Goal: Information Seeking & Learning: Find specific fact

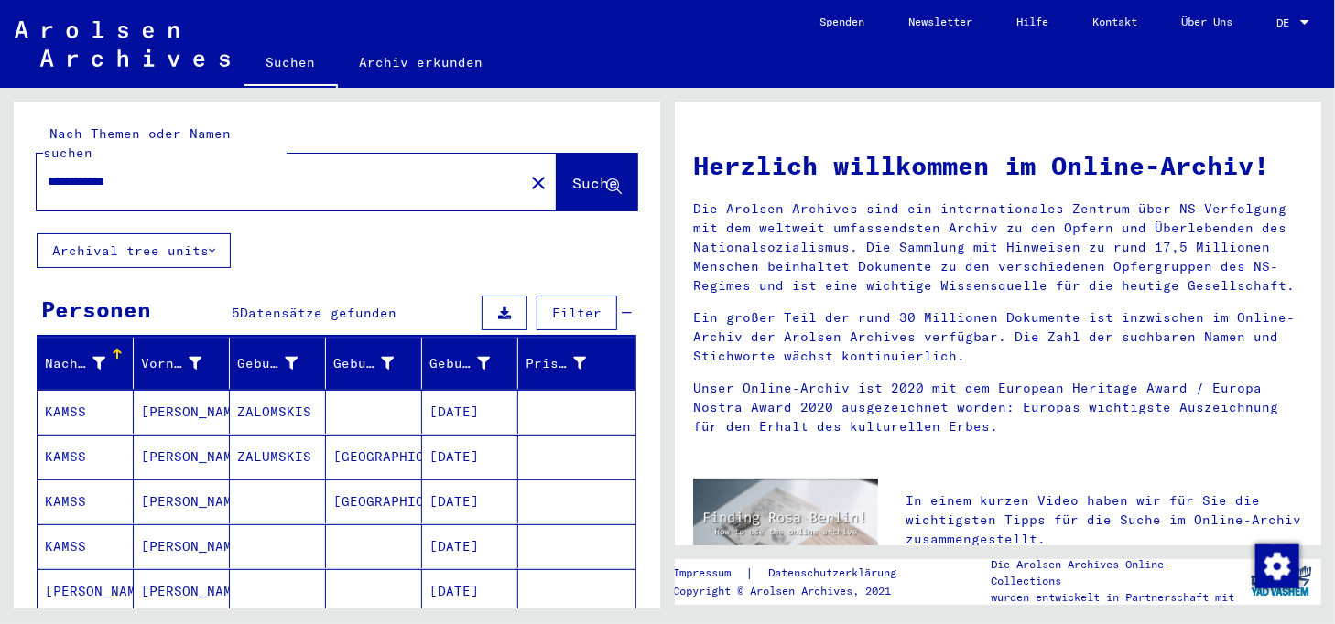
click at [405, 394] on mat-cell at bounding box center [374, 412] width 96 height 44
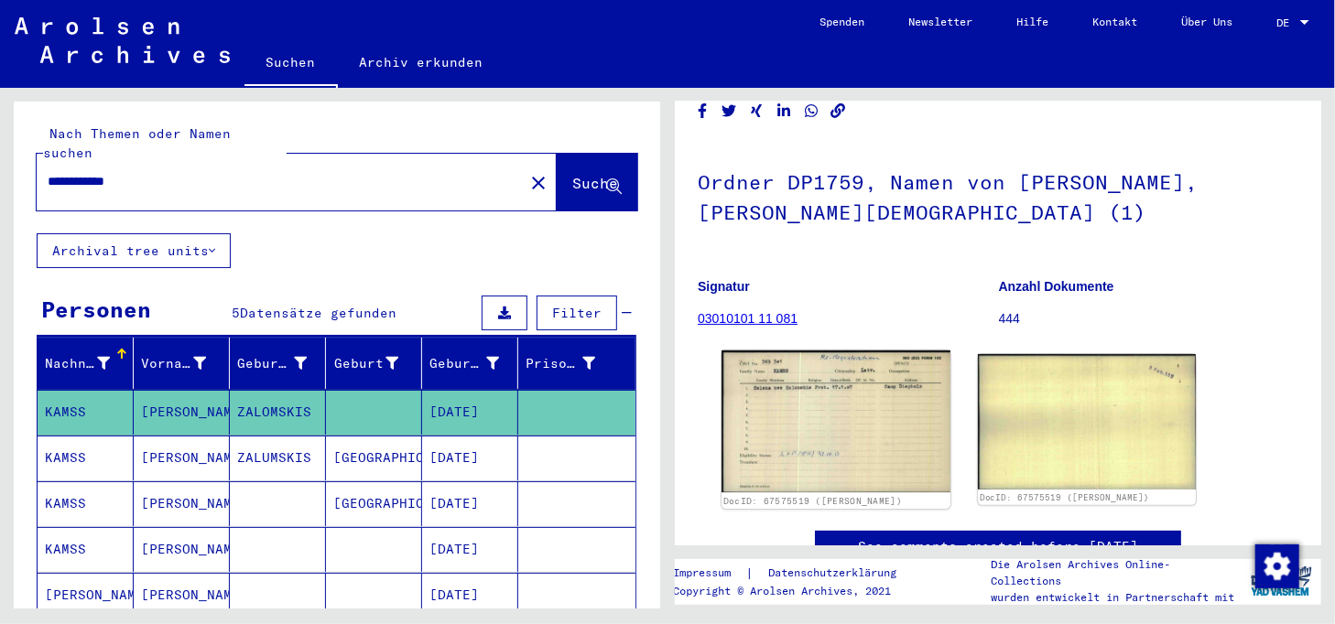
scroll to position [183, 0]
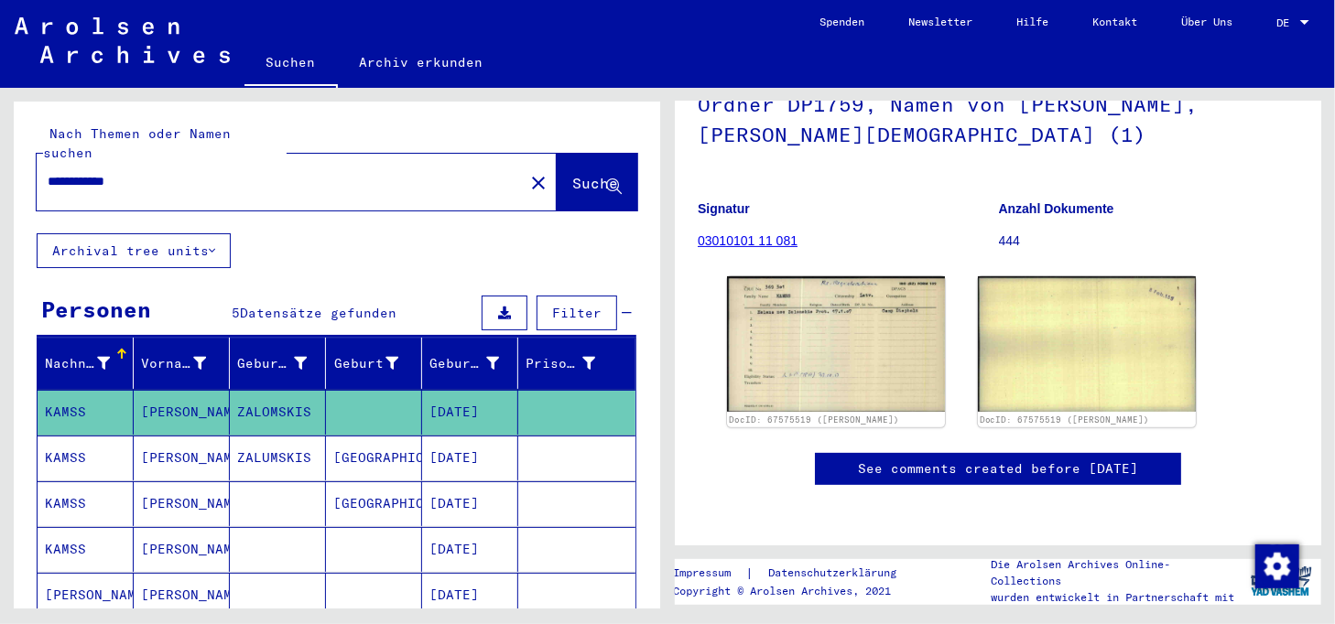
click at [552, 440] on mat-cell at bounding box center [576, 458] width 117 height 45
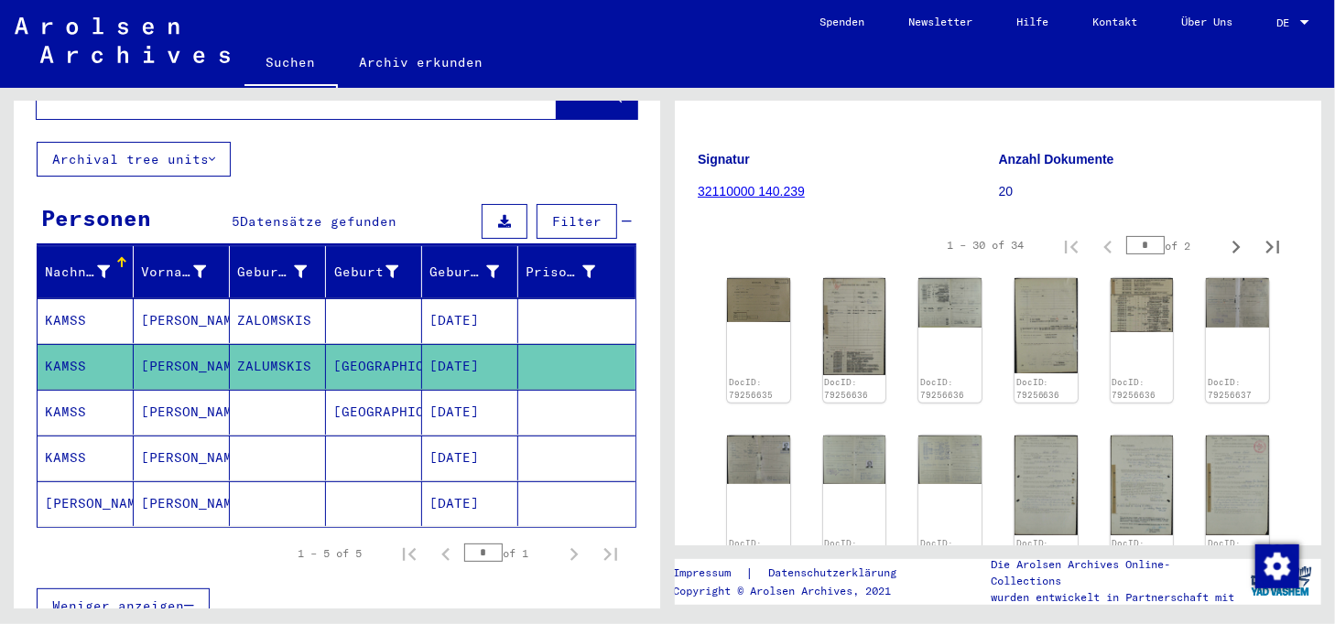
scroll to position [275, 0]
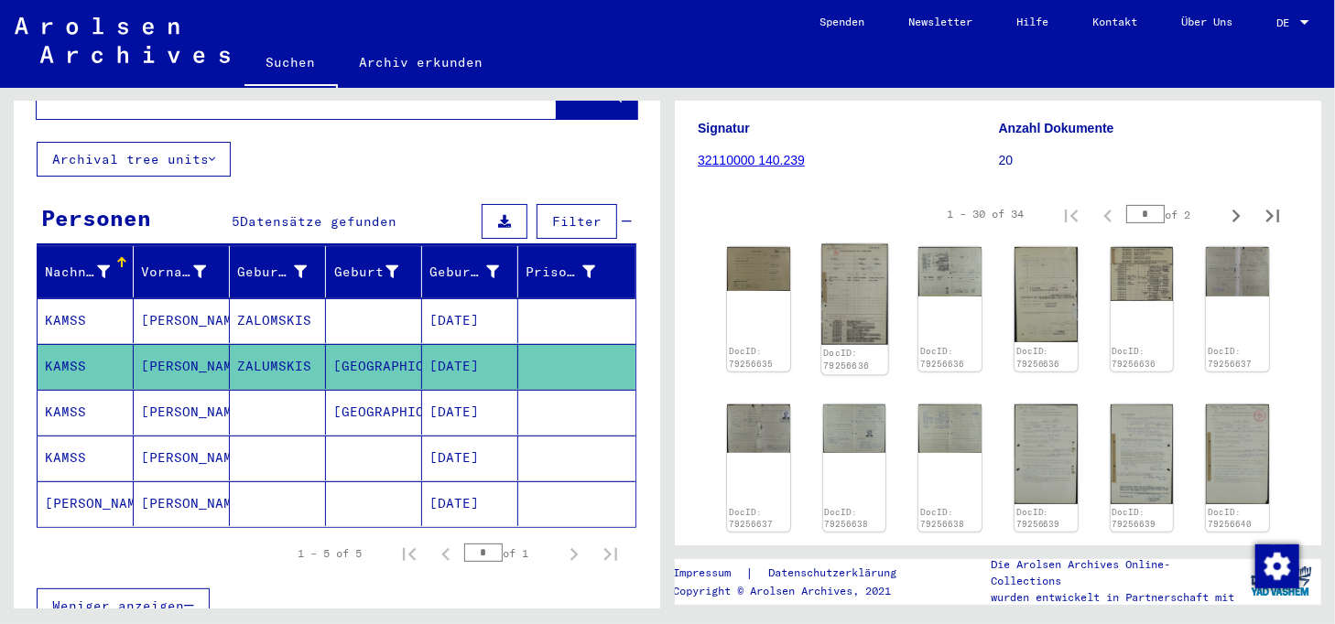
click at [868, 315] on img at bounding box center [854, 295] width 66 height 102
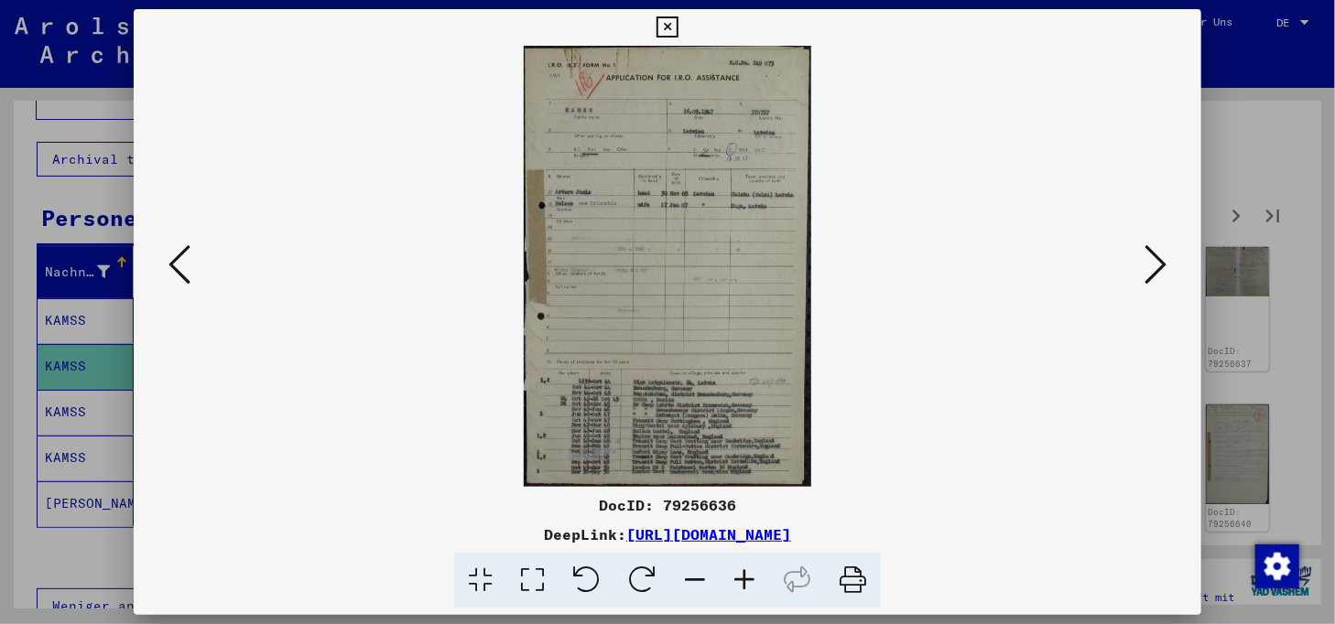
click at [747, 583] on icon at bounding box center [744, 581] width 49 height 56
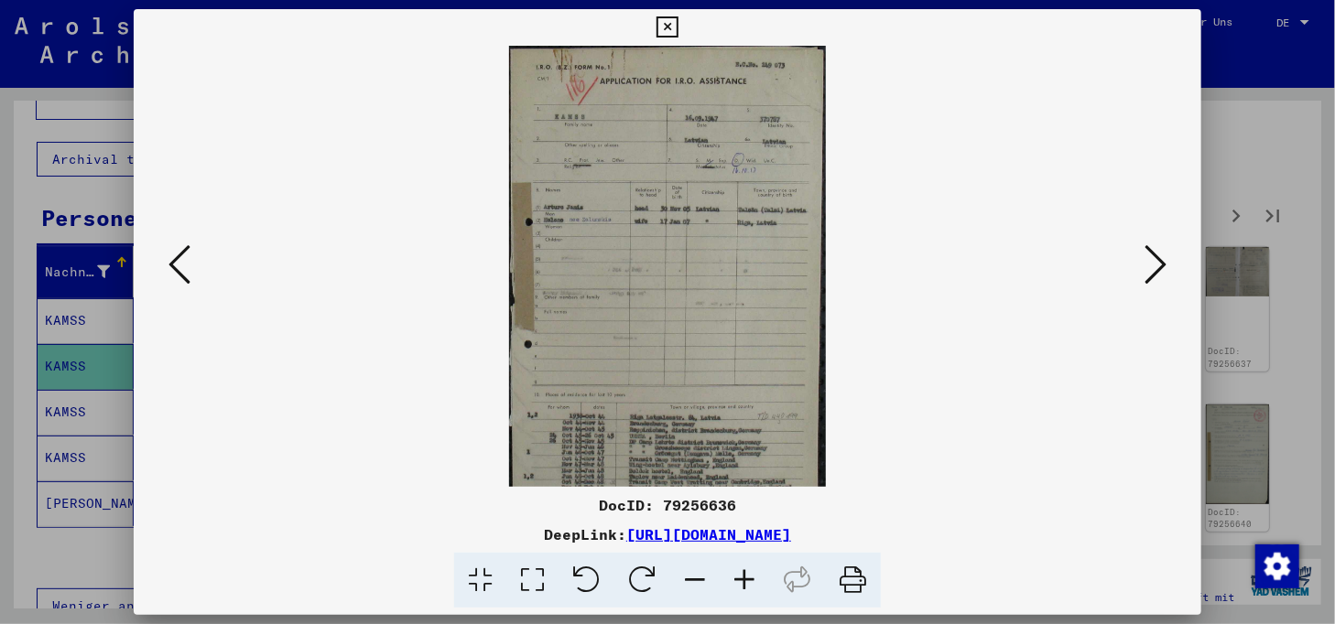
click at [747, 583] on icon at bounding box center [744, 581] width 49 height 56
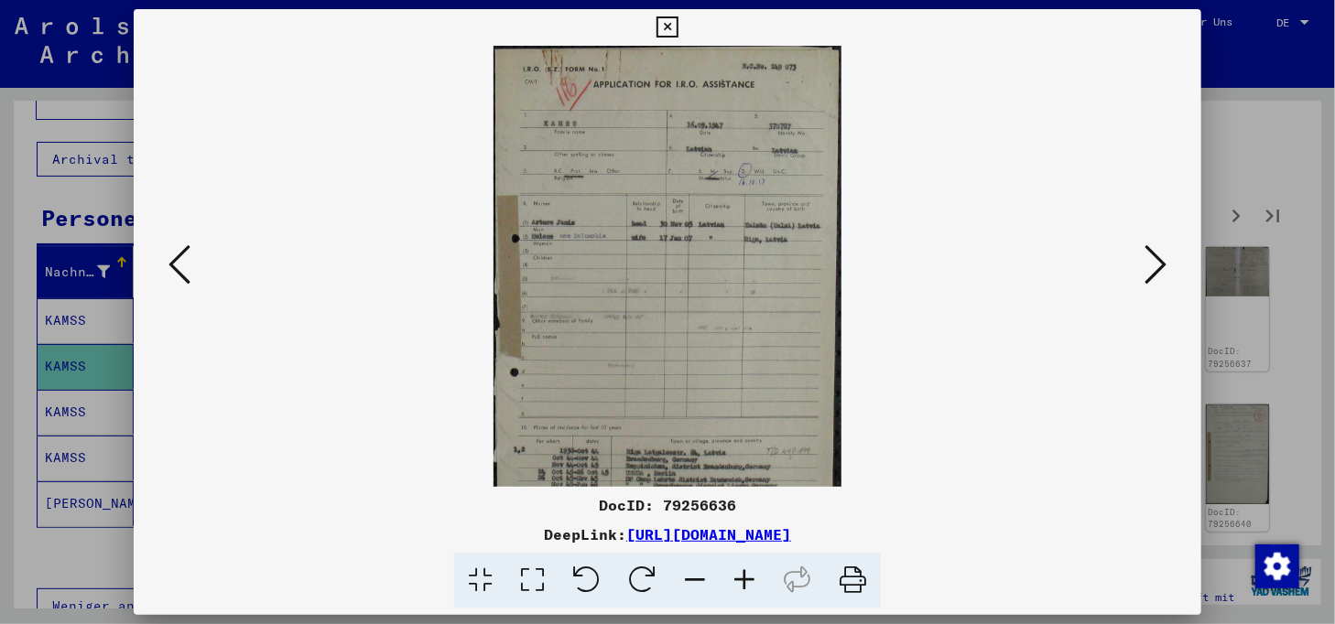
click at [747, 583] on icon at bounding box center [744, 581] width 49 height 56
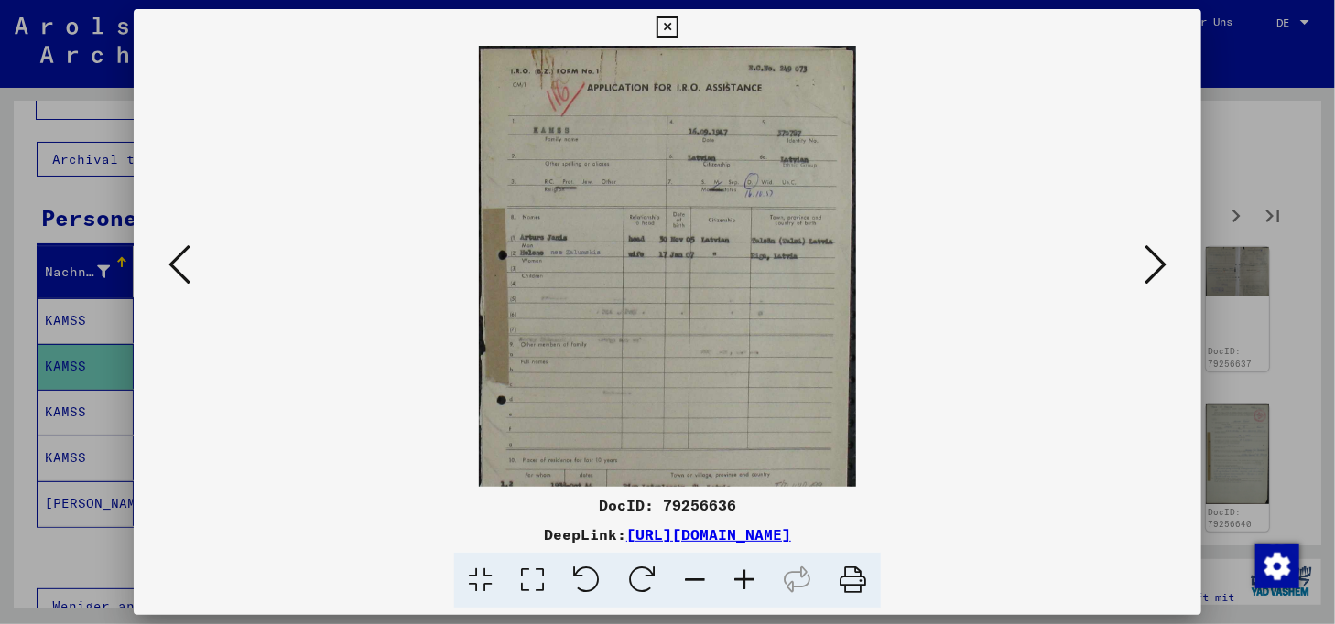
click at [747, 583] on icon at bounding box center [744, 581] width 49 height 56
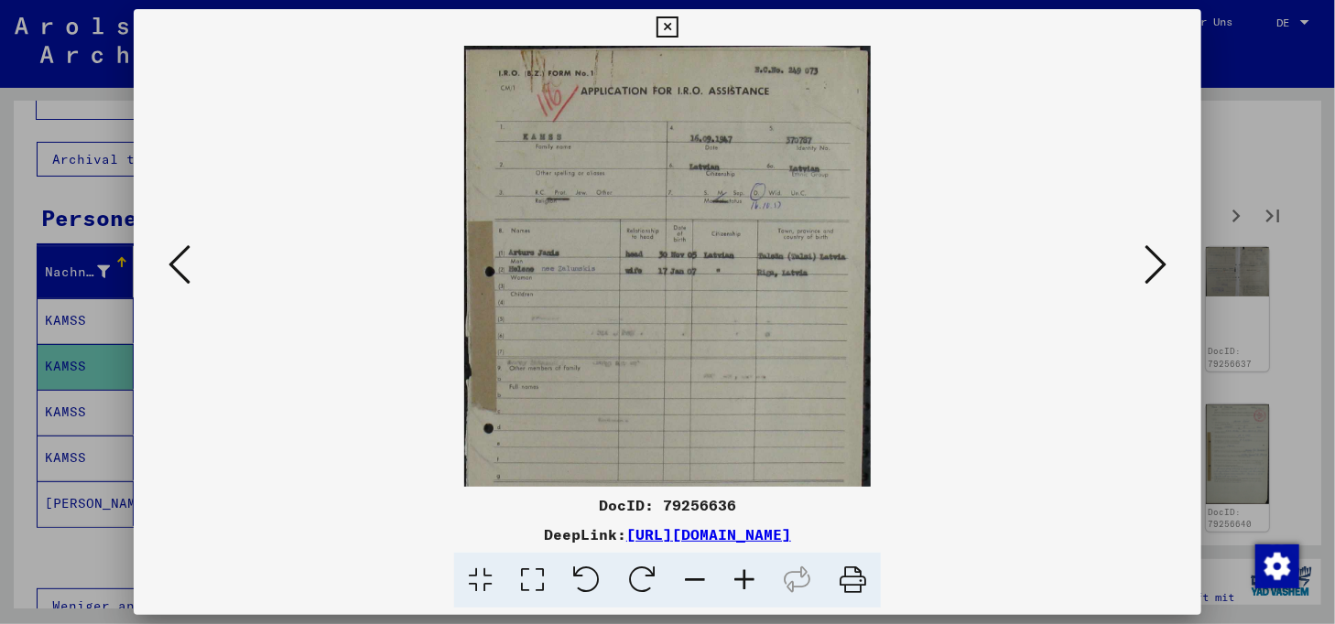
click at [747, 583] on icon at bounding box center [744, 581] width 49 height 56
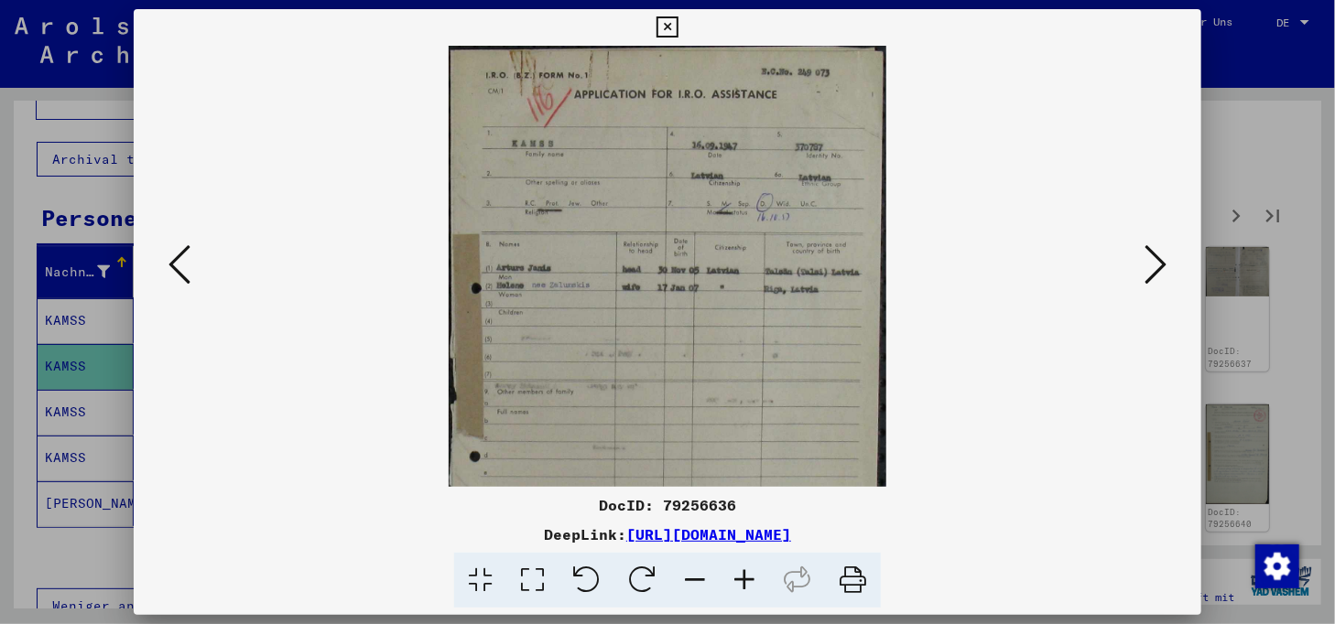
click at [747, 583] on icon at bounding box center [744, 581] width 49 height 56
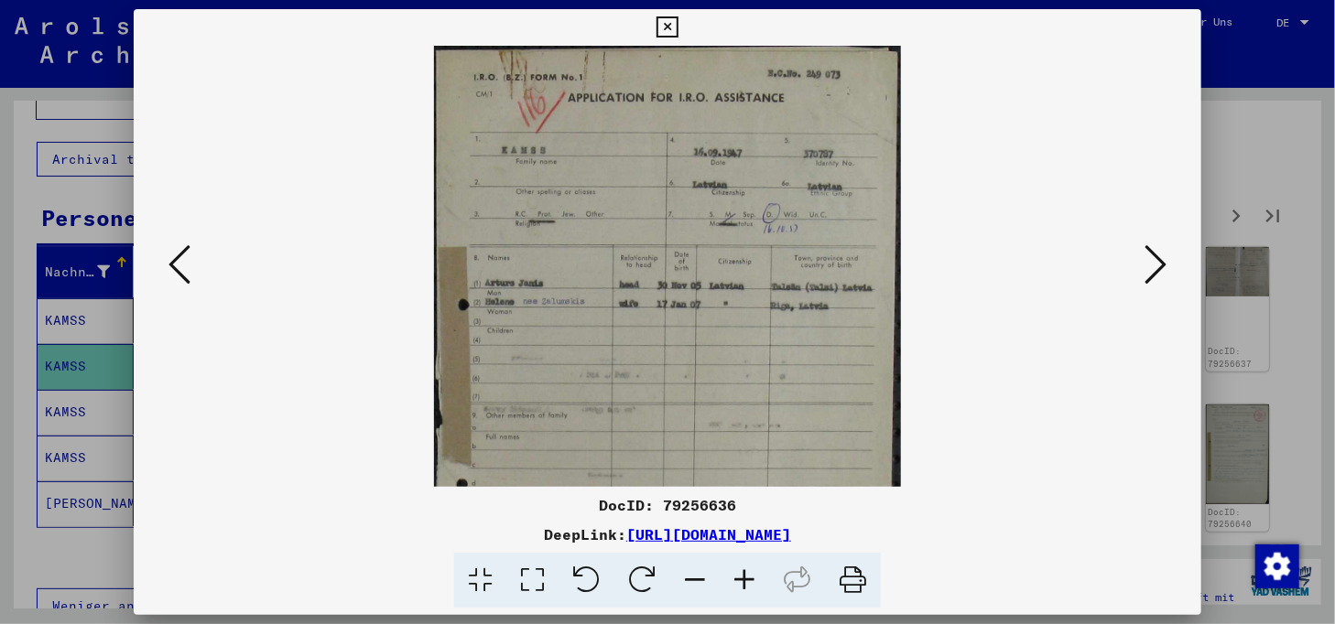
click at [747, 583] on icon at bounding box center [744, 581] width 49 height 56
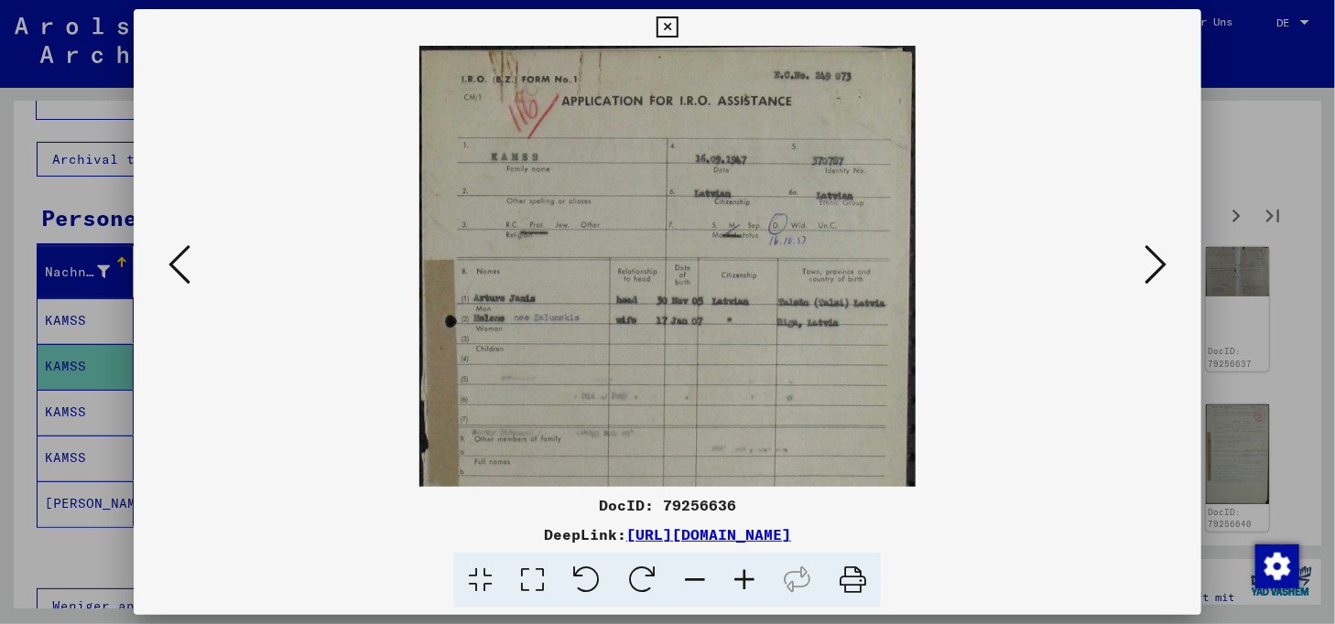
click at [688, 572] on icon at bounding box center [694, 581] width 49 height 56
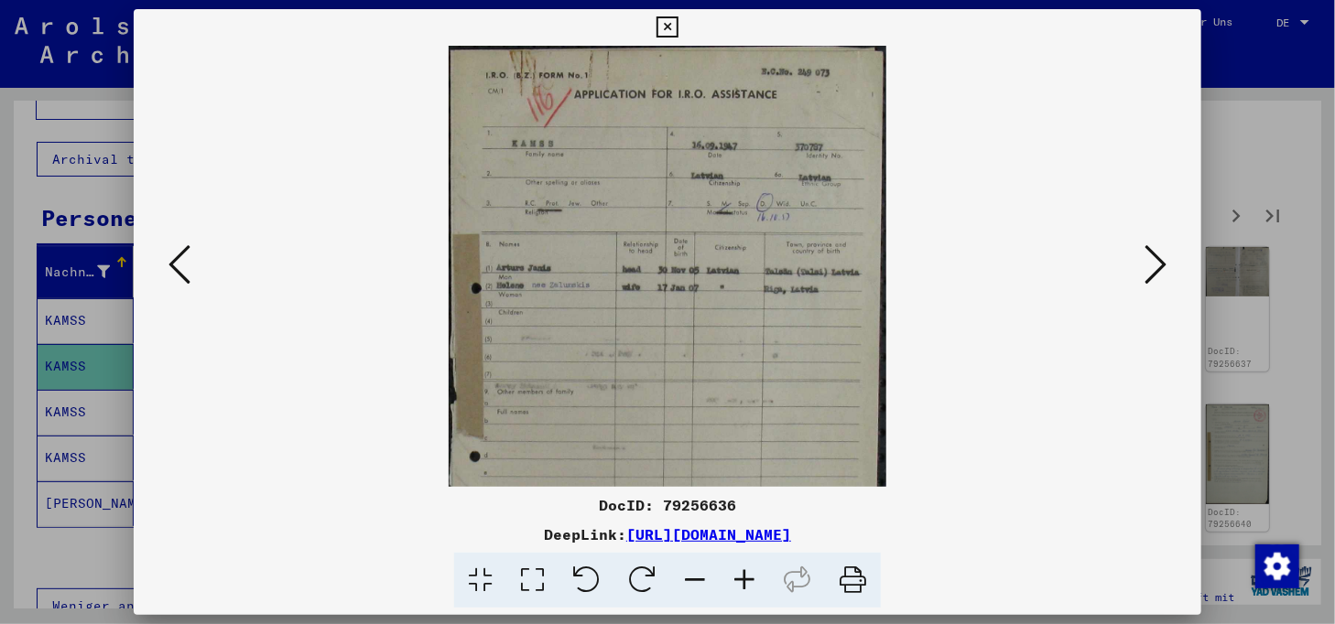
click at [688, 572] on icon at bounding box center [694, 581] width 49 height 56
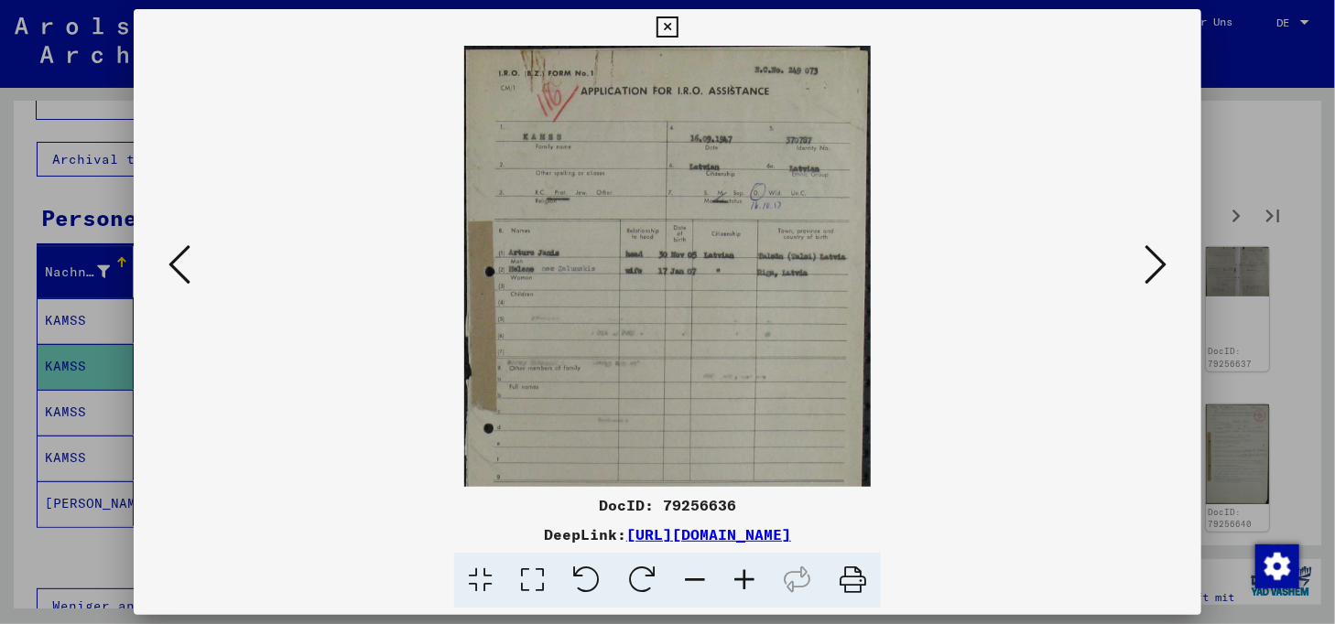
click at [688, 572] on icon at bounding box center [694, 581] width 49 height 56
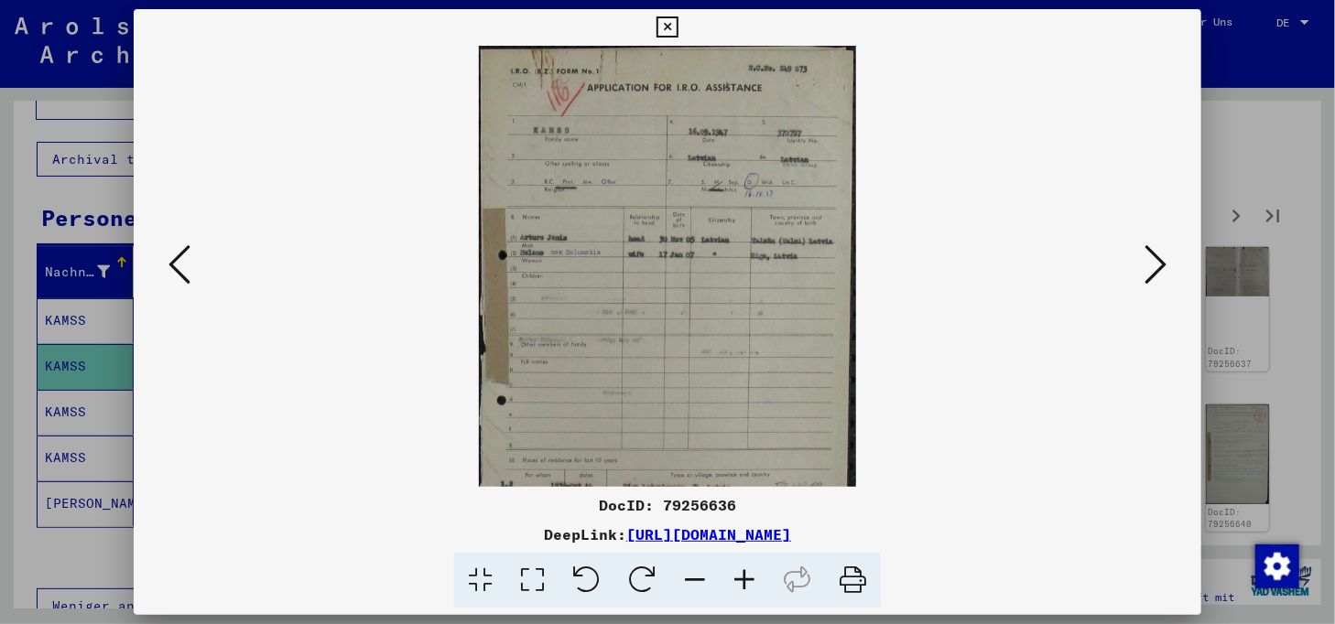
click at [688, 572] on icon at bounding box center [694, 581] width 49 height 56
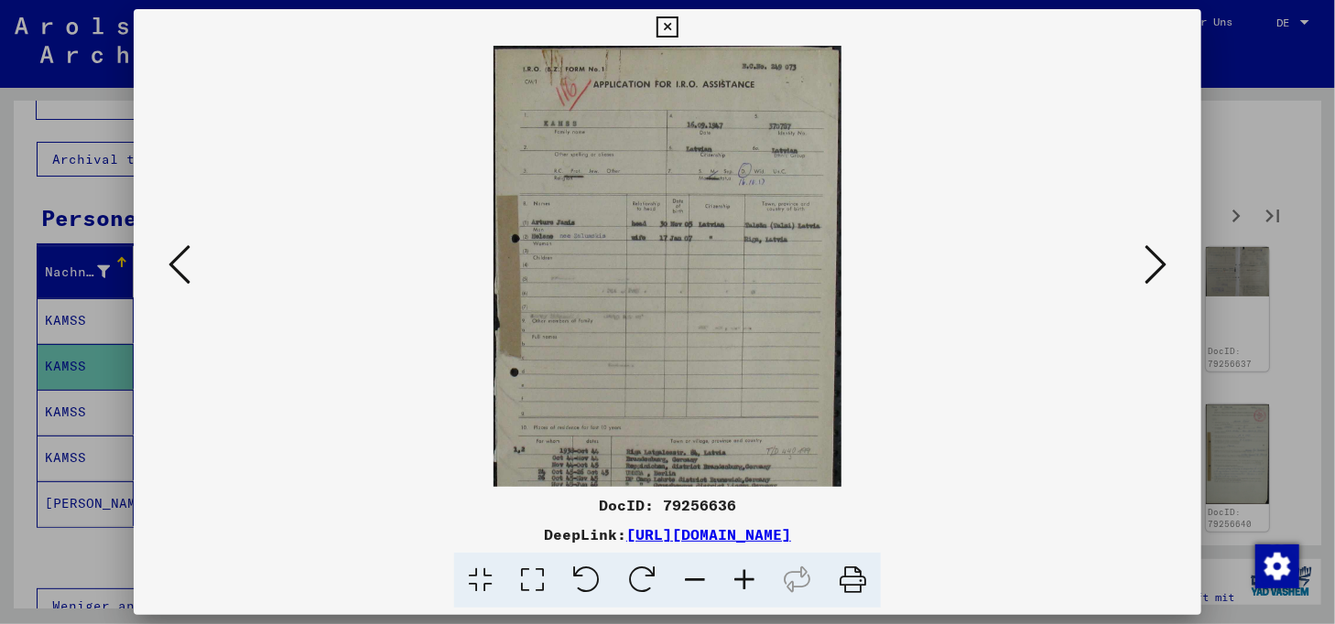
click at [688, 572] on icon at bounding box center [694, 581] width 49 height 56
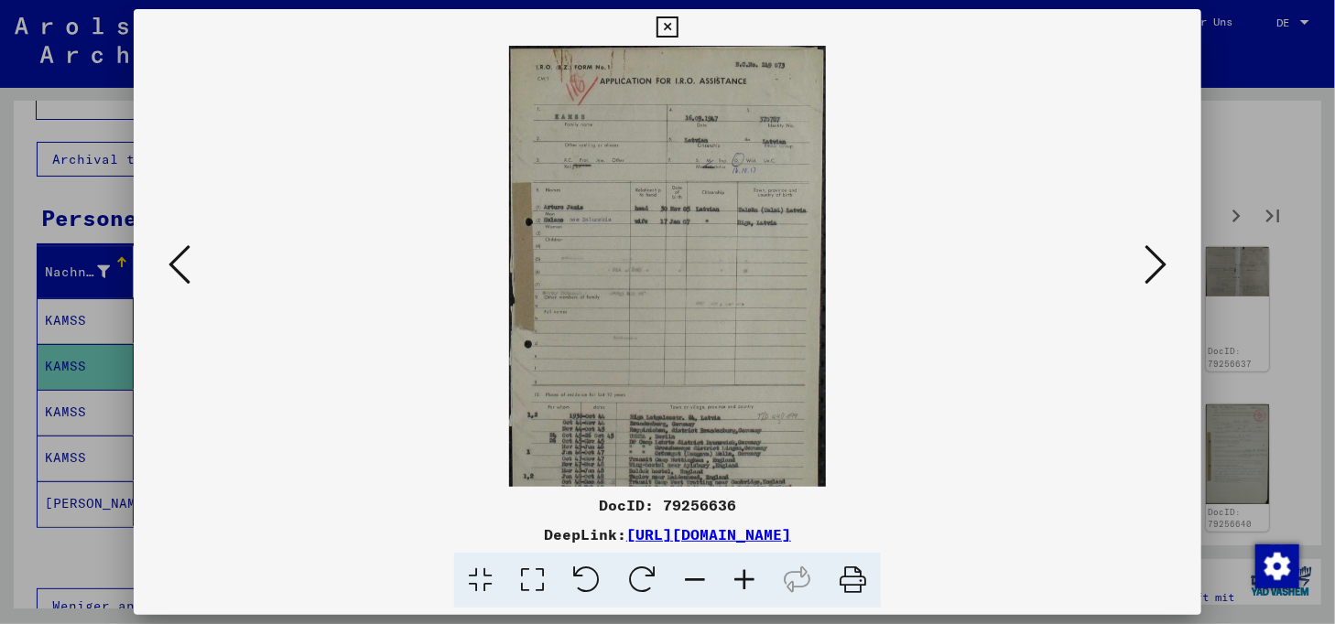
click at [688, 572] on icon at bounding box center [694, 581] width 49 height 56
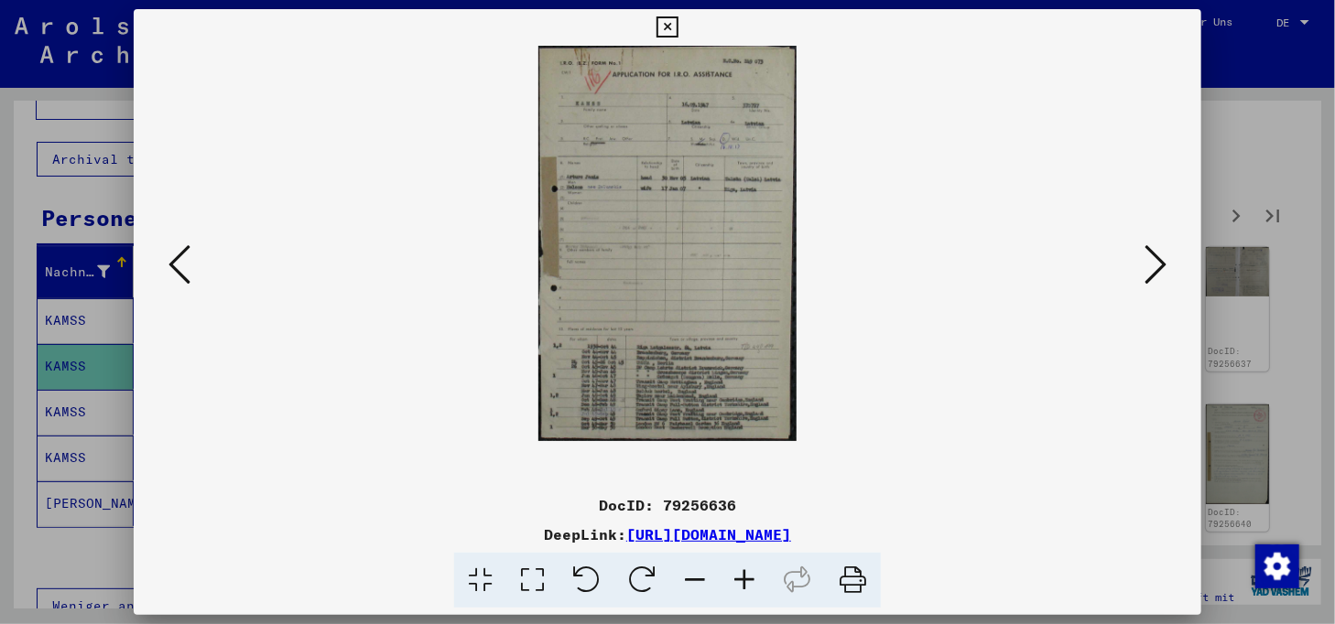
click at [1161, 269] on icon at bounding box center [1155, 265] width 22 height 44
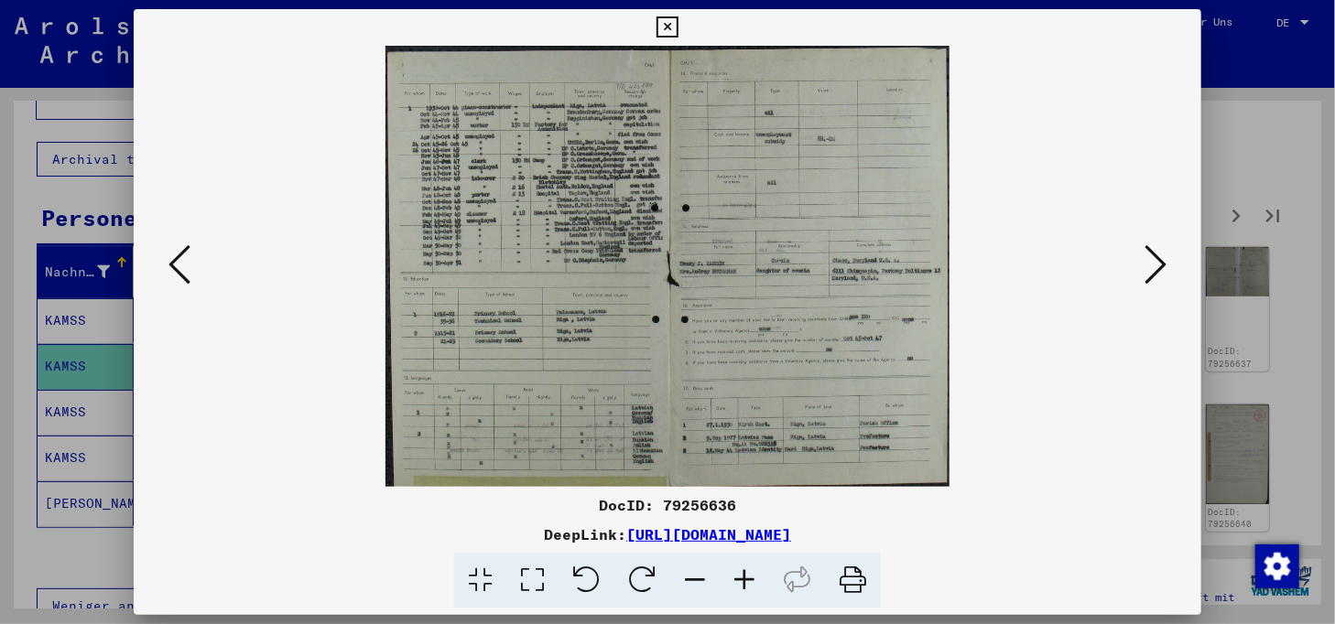
drag, startPoint x: 666, startPoint y: 509, endPoint x: 739, endPoint y: 511, distance: 72.3
click at [739, 511] on div "DocID: 79256636" at bounding box center [667, 505] width 1067 height 22
copy div "79256636"
click at [695, 415] on img at bounding box center [667, 266] width 564 height 441
click at [568, 410] on img at bounding box center [667, 266] width 564 height 441
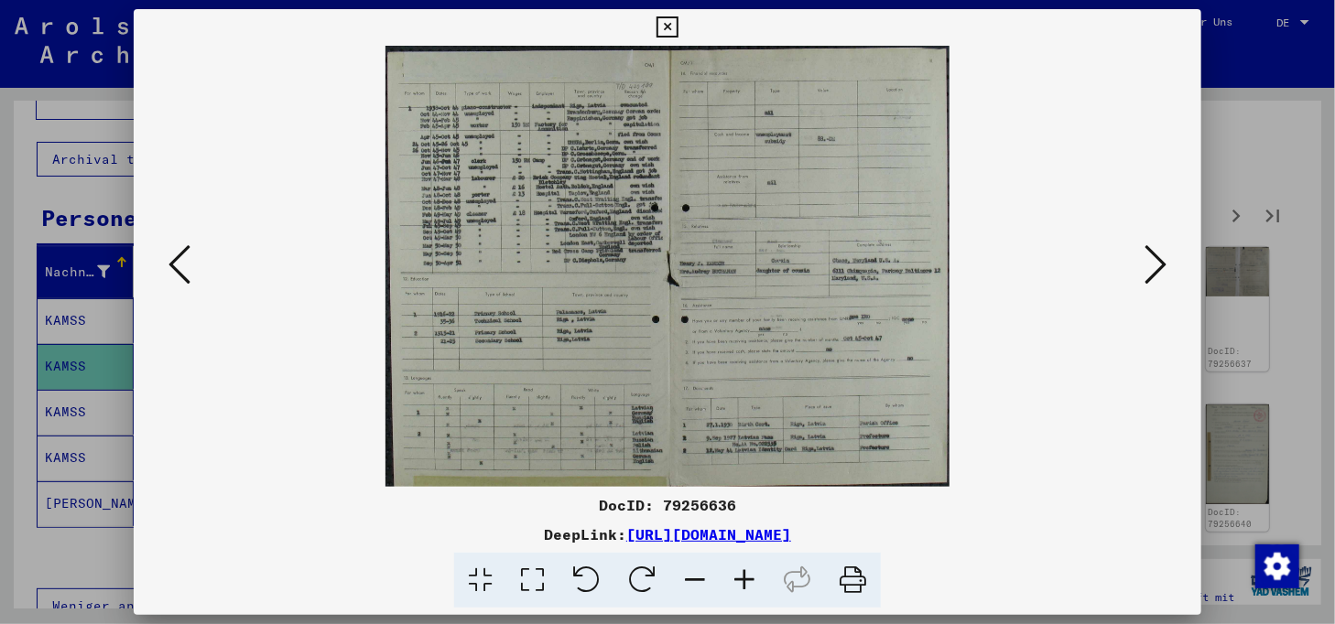
click at [189, 276] on icon at bounding box center [179, 265] width 22 height 44
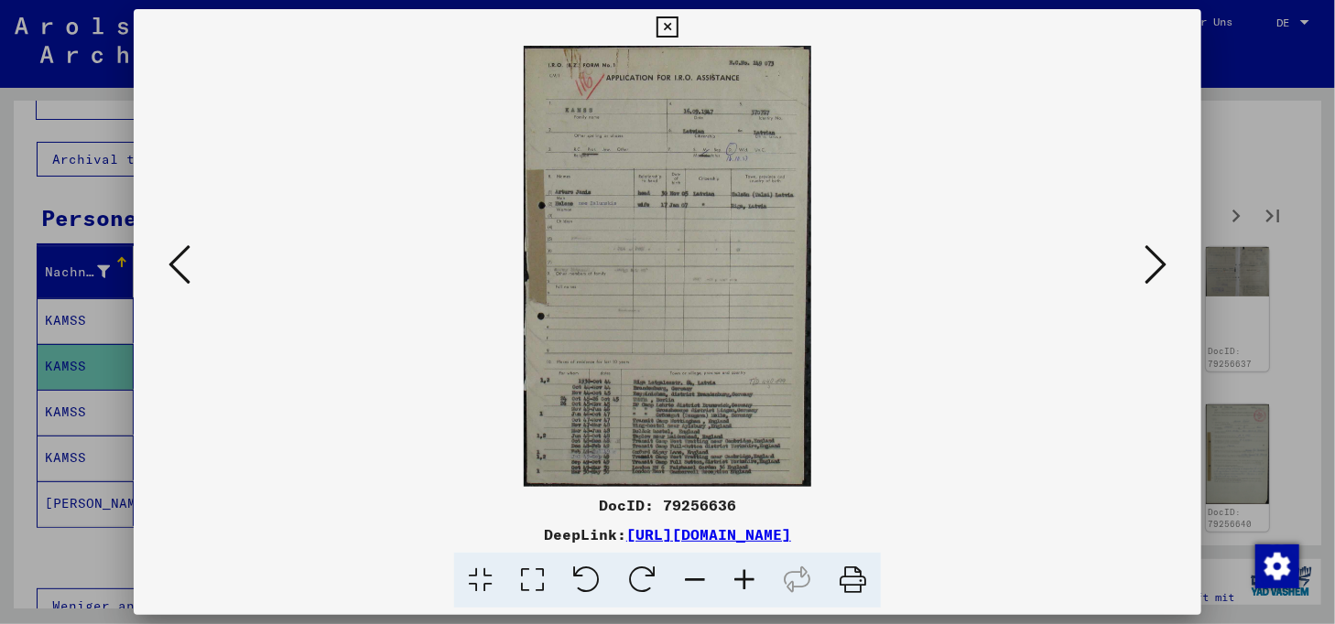
click at [709, 398] on img at bounding box center [667, 266] width 287 height 441
click at [750, 579] on icon at bounding box center [744, 581] width 49 height 56
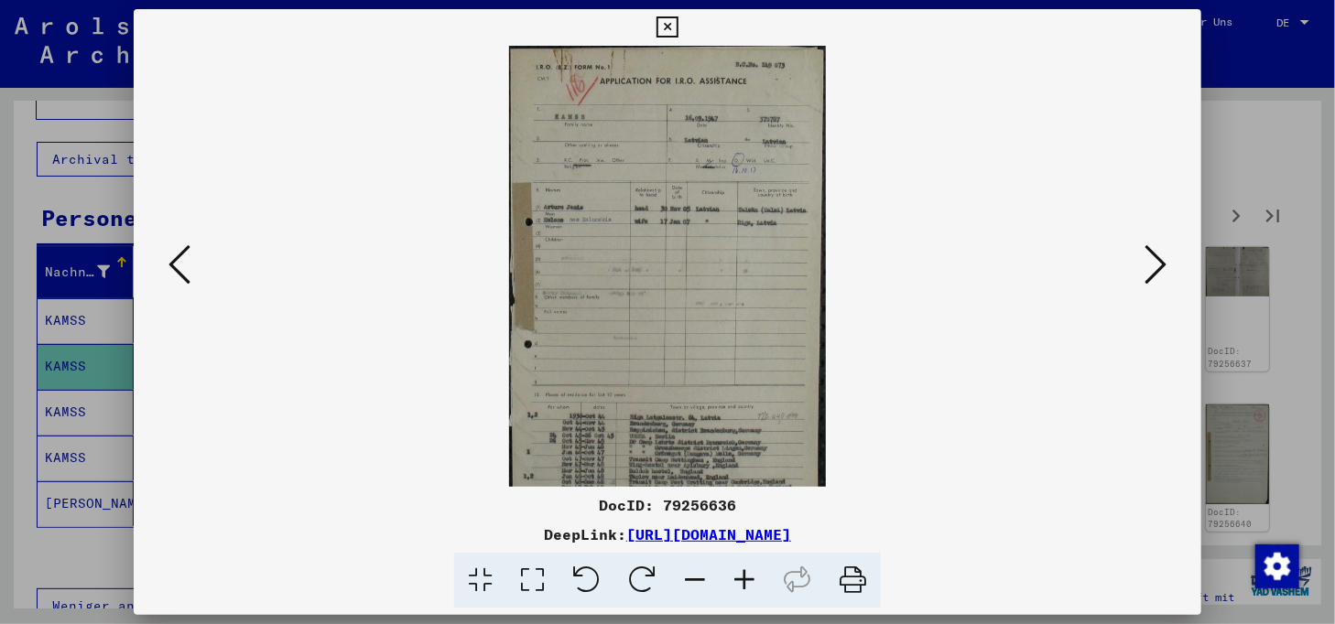
click at [750, 579] on icon at bounding box center [744, 581] width 49 height 56
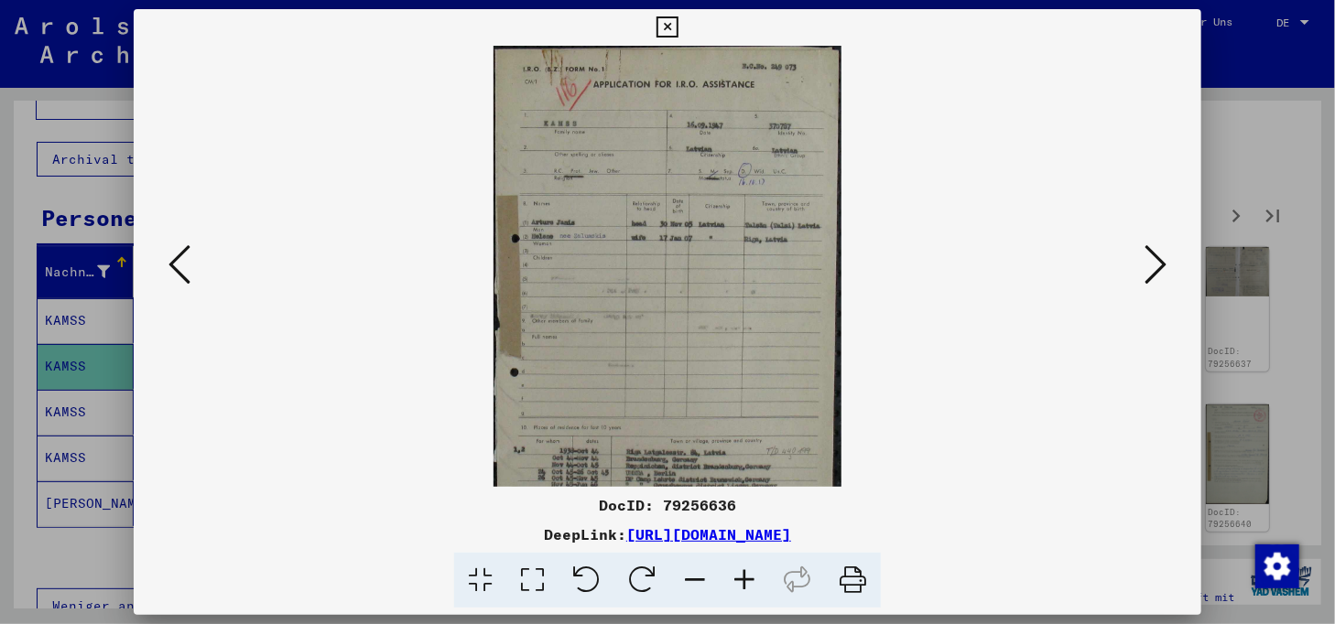
click at [750, 579] on icon at bounding box center [744, 581] width 49 height 56
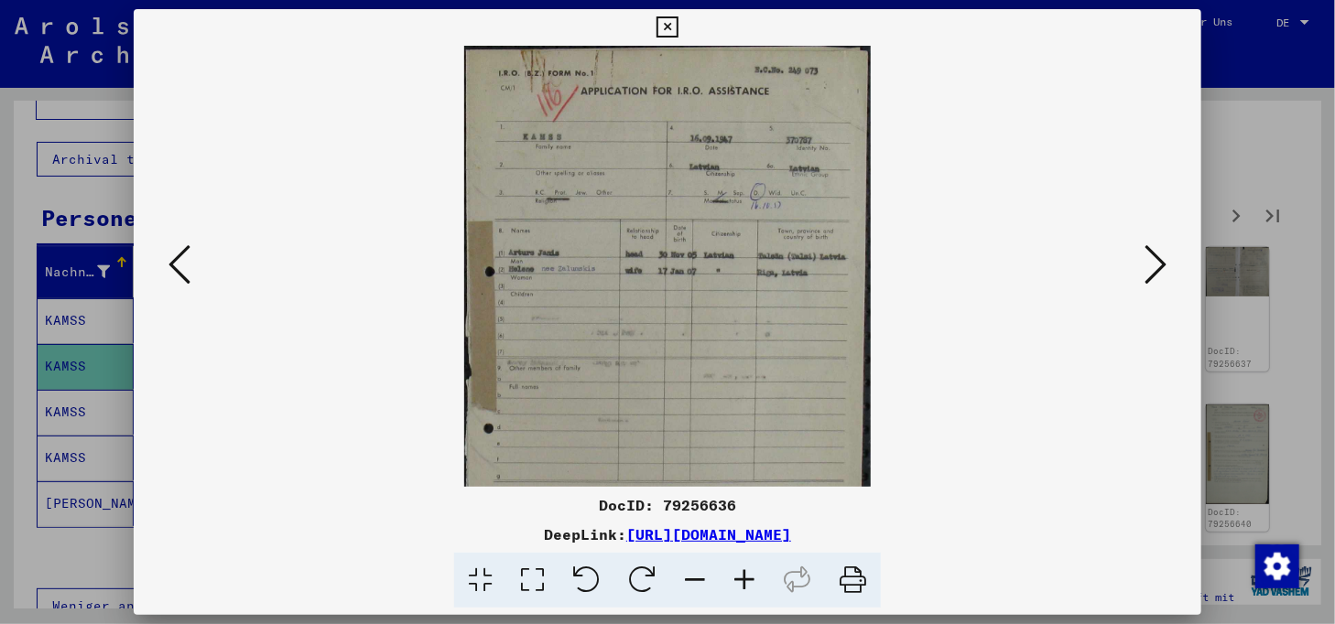
click at [750, 579] on icon at bounding box center [744, 581] width 49 height 56
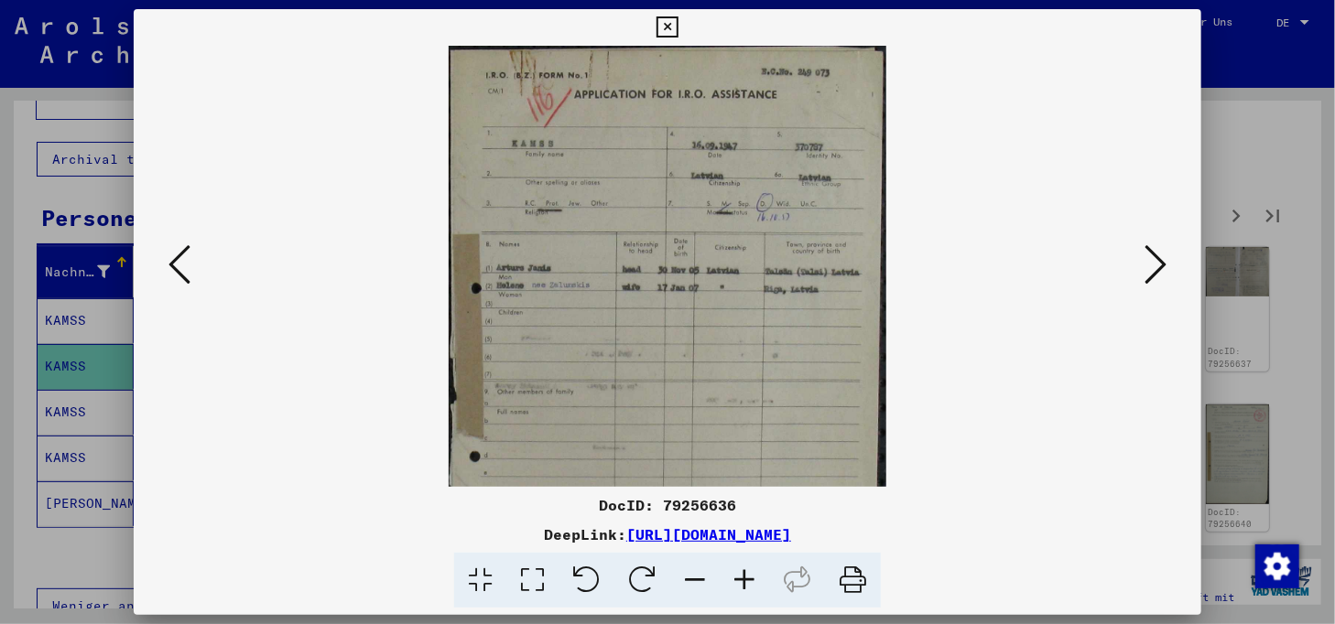
click at [750, 579] on icon at bounding box center [744, 581] width 49 height 56
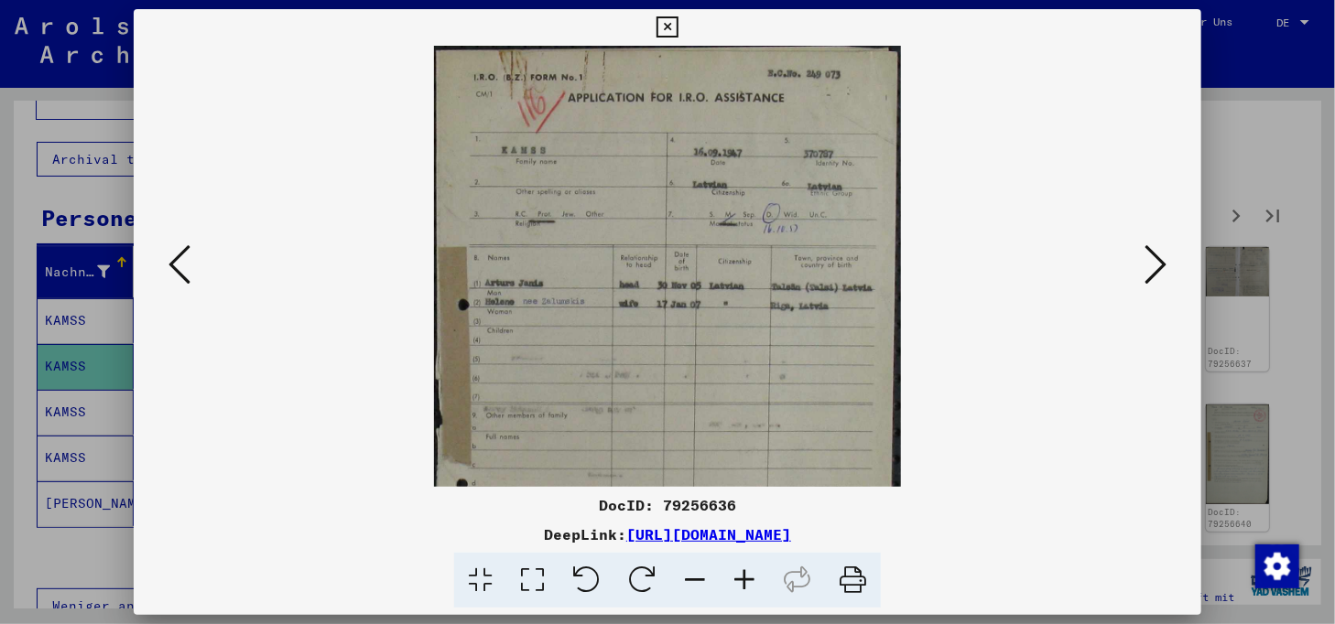
click at [750, 579] on icon at bounding box center [744, 581] width 49 height 56
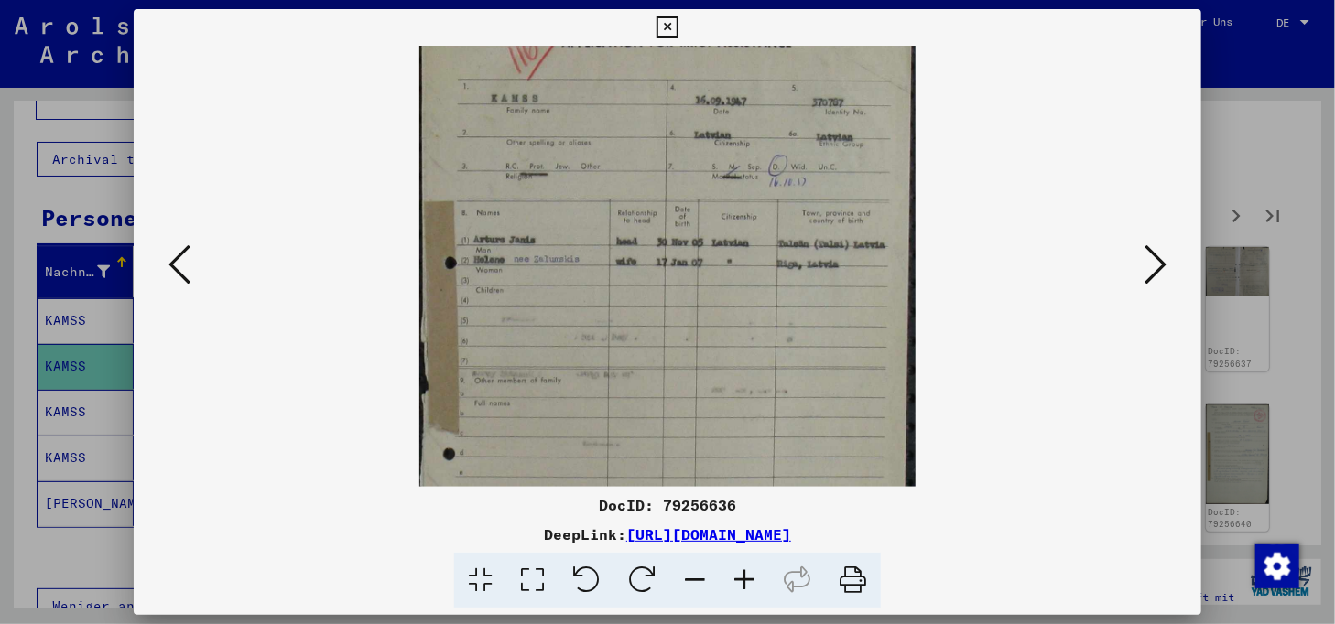
drag, startPoint x: 798, startPoint y: 429, endPoint x: 776, endPoint y: 360, distance: 73.0
click at [776, 360] on img at bounding box center [667, 368] width 496 height 762
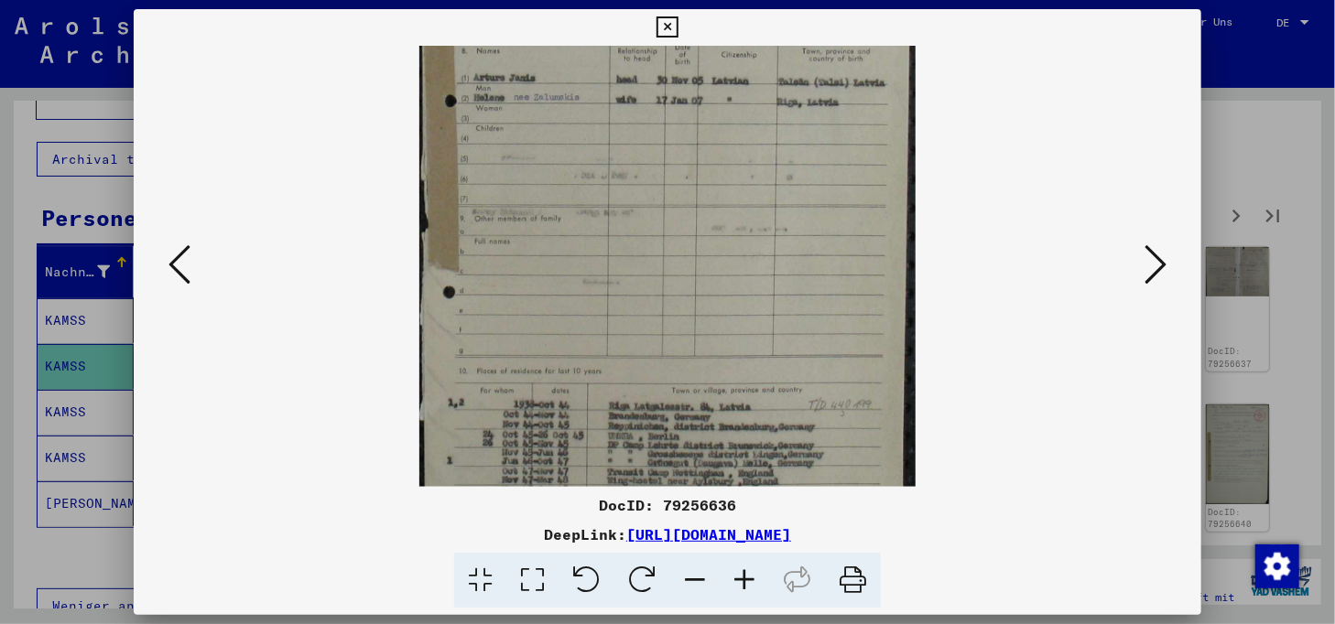
scroll to position [319, 0]
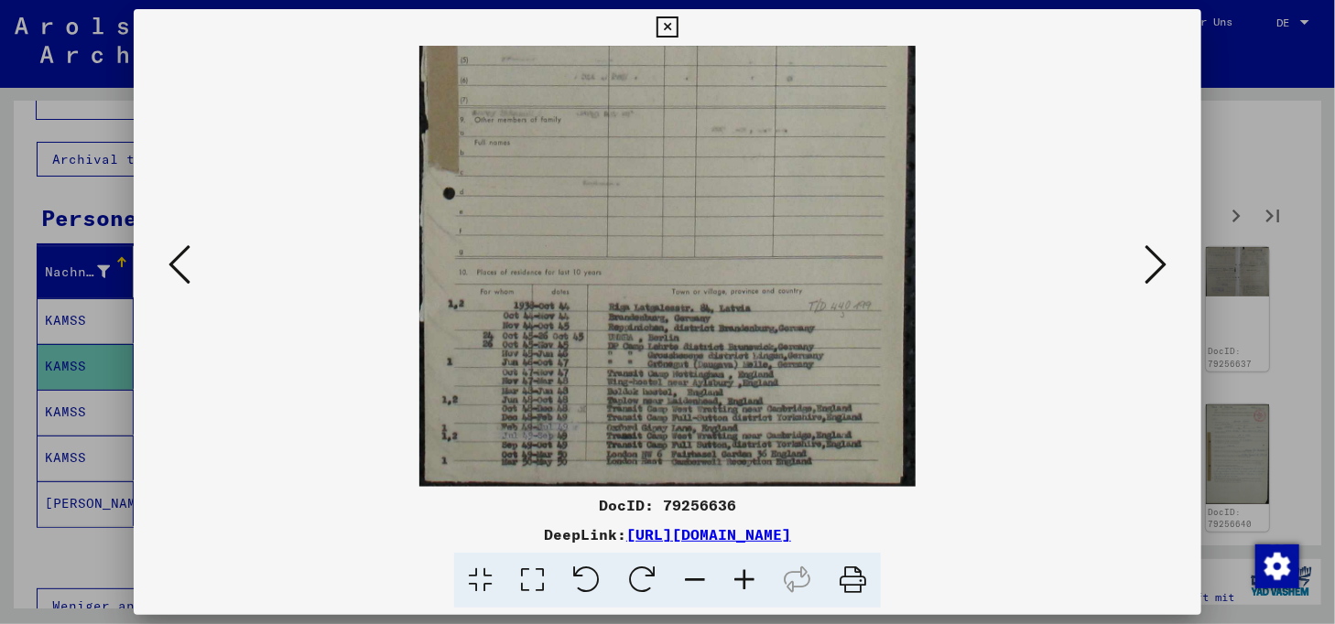
drag, startPoint x: 781, startPoint y: 418, endPoint x: 730, endPoint y: 166, distance: 257.6
click at [731, 166] on img at bounding box center [667, 107] width 496 height 762
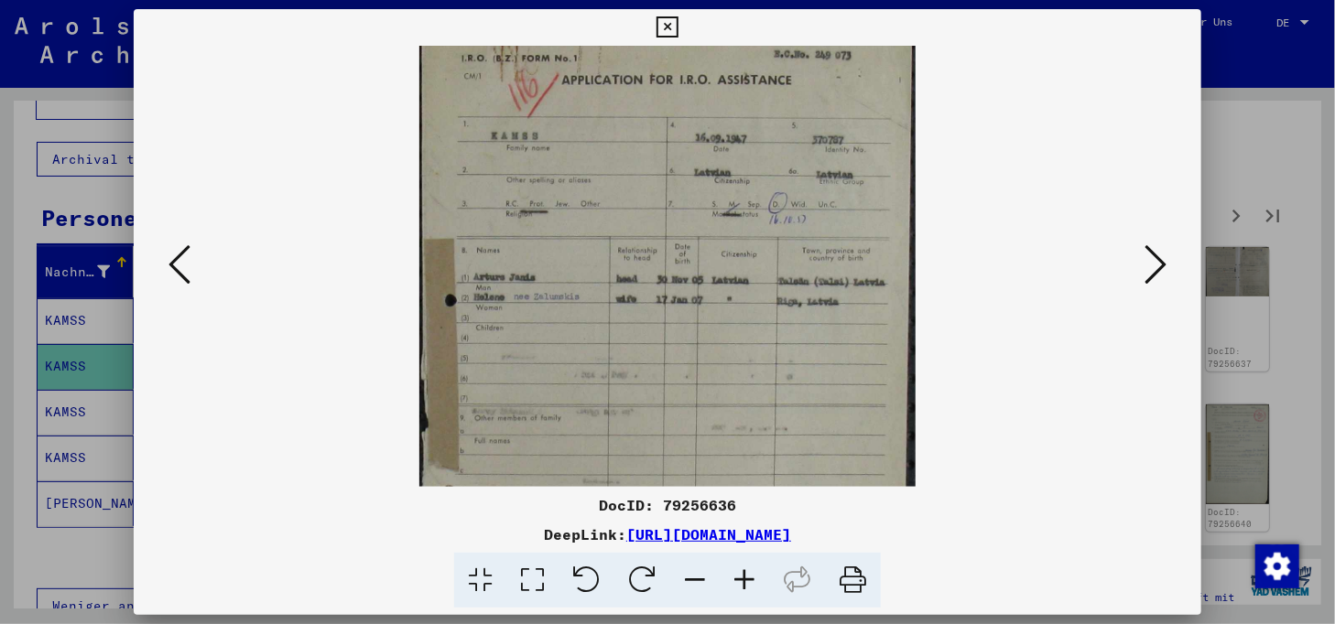
scroll to position [4, 0]
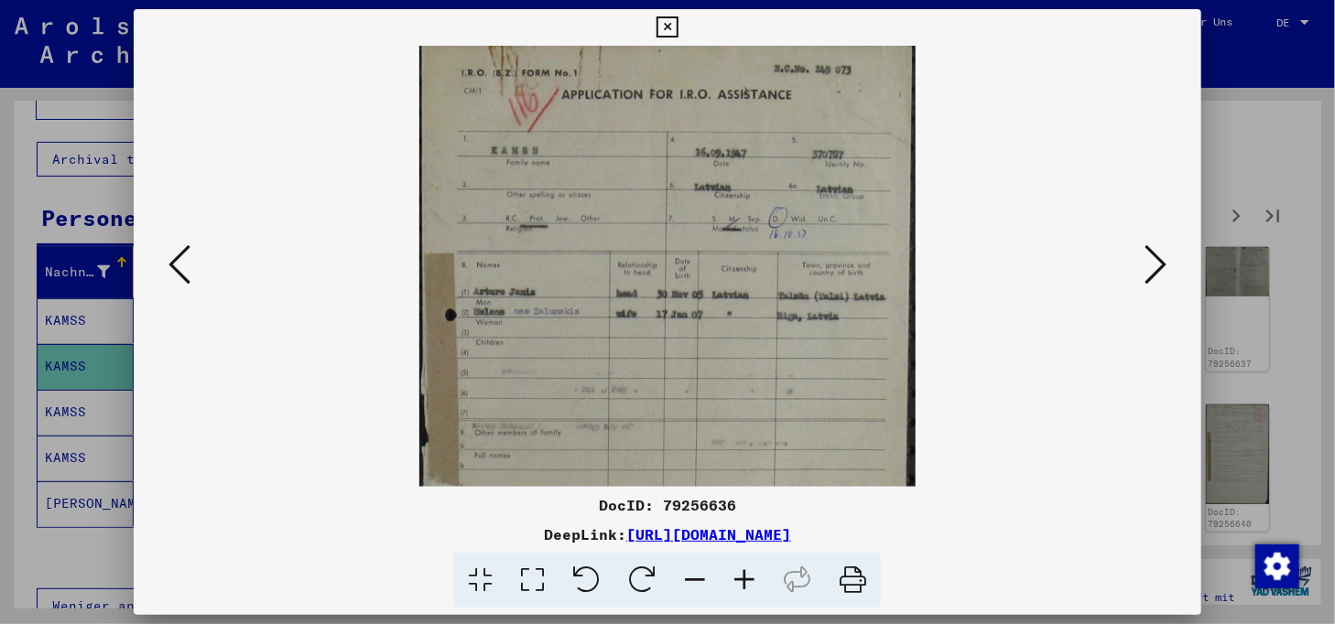
drag, startPoint x: 791, startPoint y: 89, endPoint x: 698, endPoint y: 416, distance: 339.9
click at [698, 415] on img at bounding box center [667, 421] width 496 height 762
click at [1163, 268] on icon at bounding box center [1155, 265] width 22 height 44
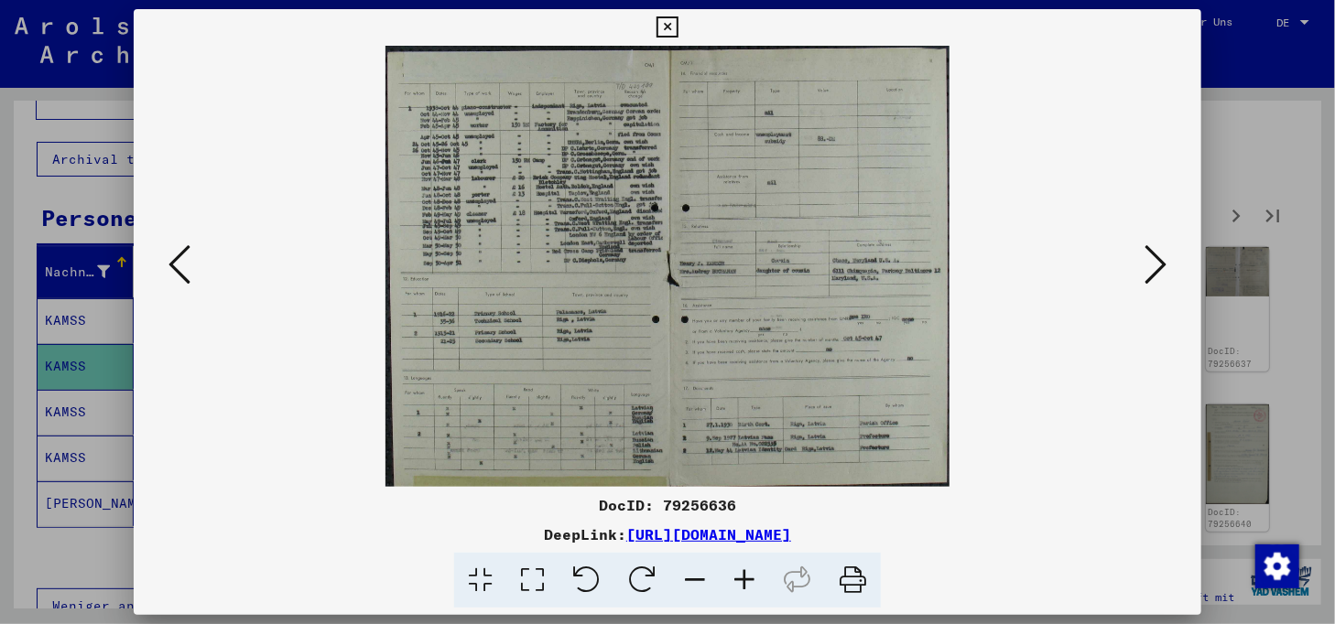
scroll to position [0, 0]
click at [1153, 274] on icon at bounding box center [1155, 265] width 22 height 44
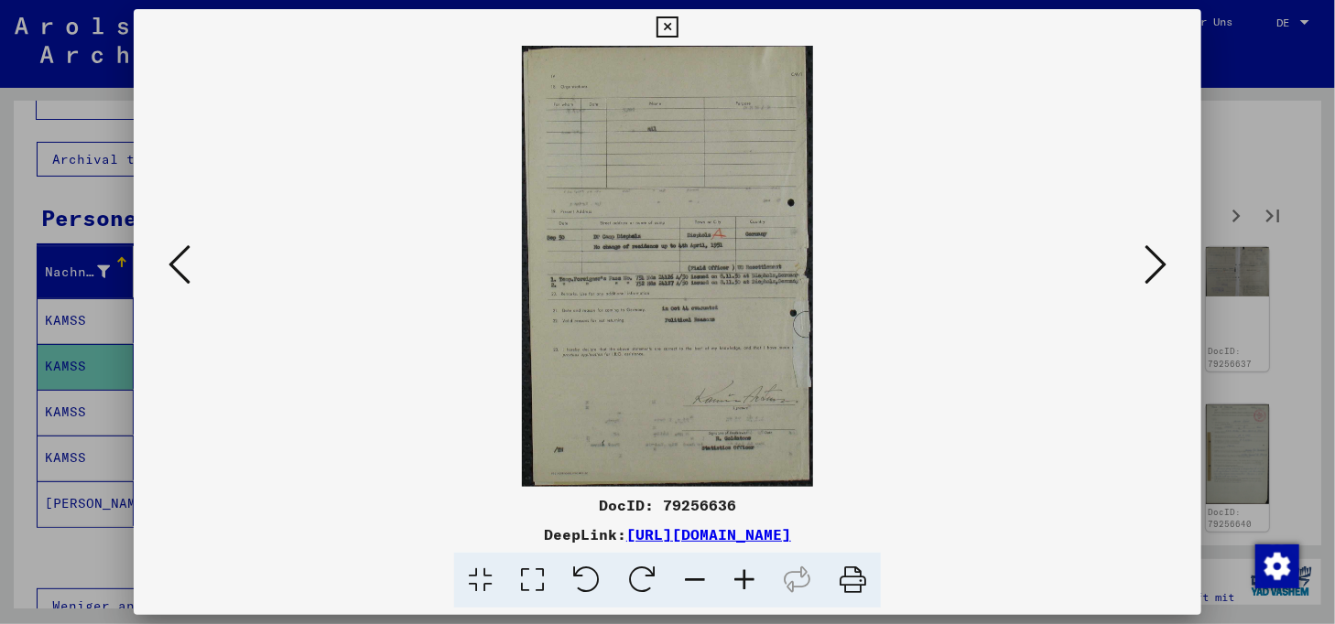
click at [1154, 272] on icon at bounding box center [1155, 265] width 22 height 44
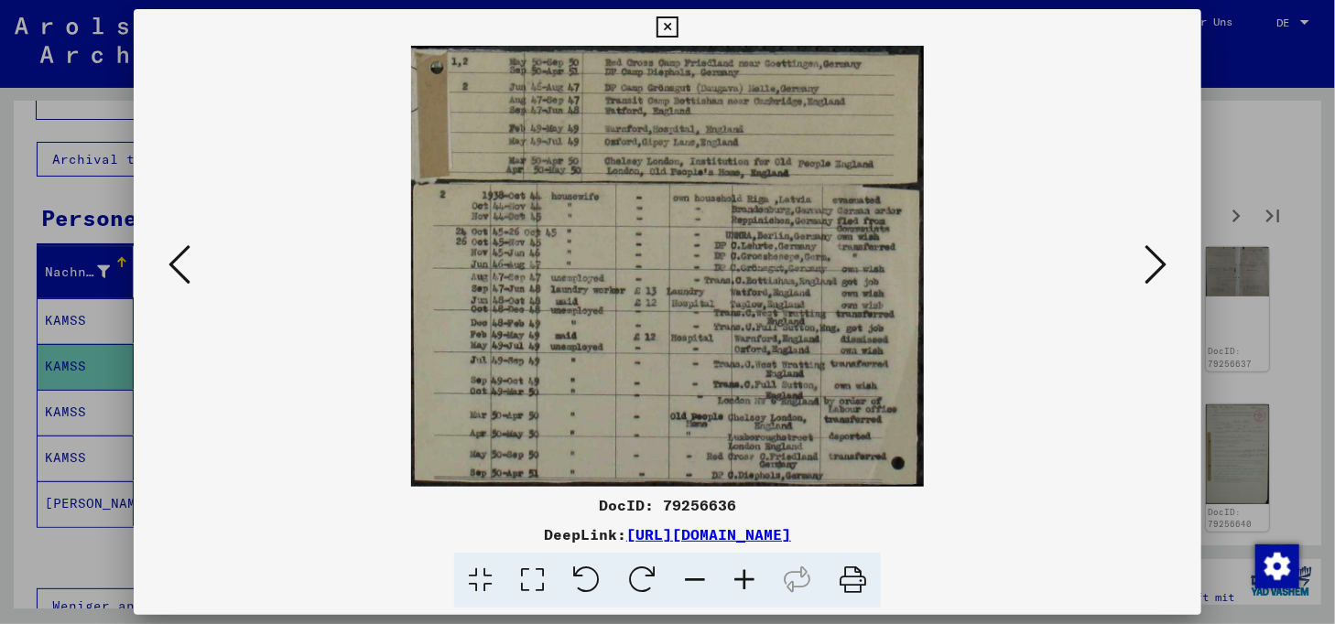
click at [189, 276] on icon at bounding box center [179, 265] width 22 height 44
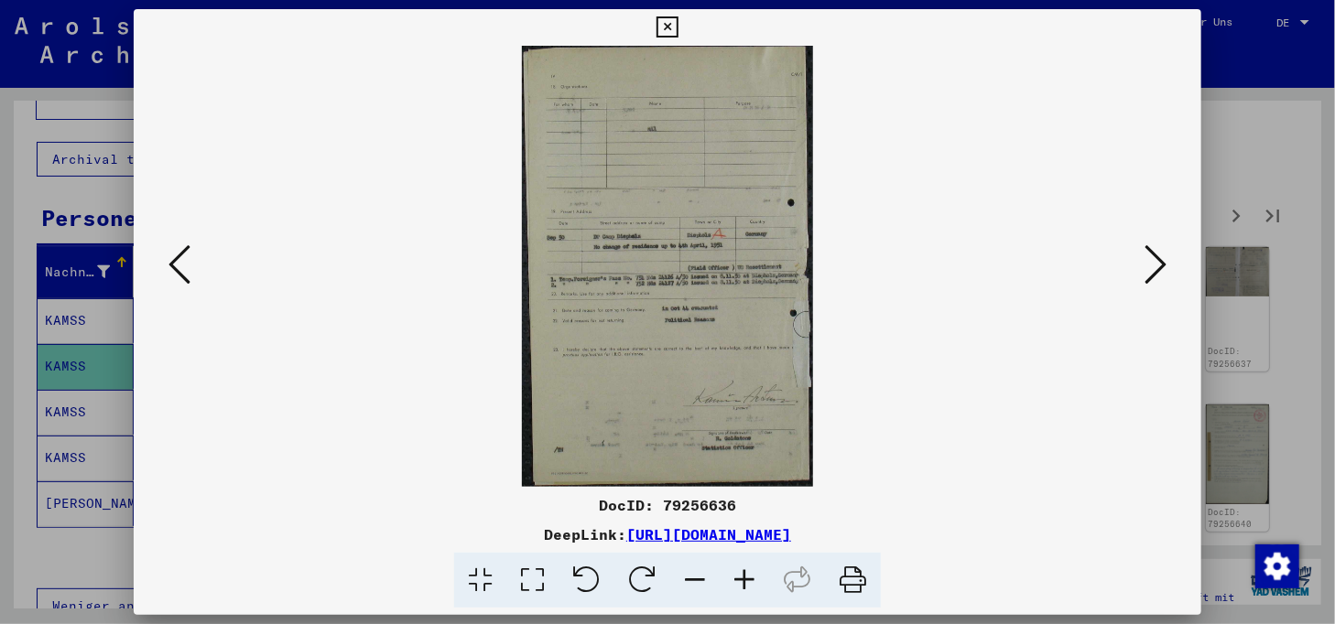
click at [189, 276] on icon at bounding box center [179, 265] width 22 height 44
